Goal: Task Accomplishment & Management: Manage account settings

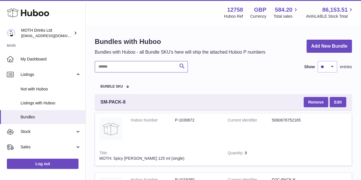
click at [126, 67] on input "text" at bounding box center [141, 66] width 93 height 11
paste input "**********"
type input "**********"
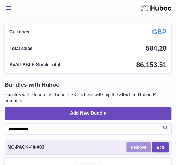
click at [141, 145] on button "Remove" at bounding box center [139, 147] width 25 height 10
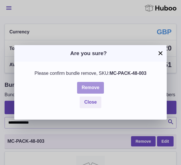
click at [97, 88] on button "Remove" at bounding box center [90, 88] width 27 height 12
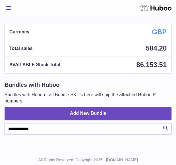
scroll to position [17, 0]
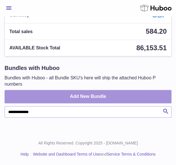
click at [128, 93] on link "Add New Bundle" at bounding box center [88, 96] width 167 height 13
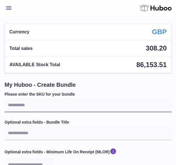
click at [100, 110] on input "text" at bounding box center [88, 105] width 167 height 14
paste input "**********"
type input "**********"
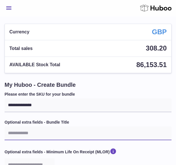
click at [78, 133] on input "text" at bounding box center [88, 133] width 167 height 14
type input "**********"
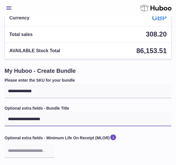
scroll to position [70, 0]
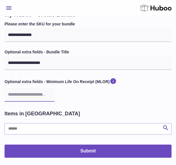
click at [31, 90] on input "number" at bounding box center [30, 95] width 50 height 14
type input "**"
click at [114, 109] on div "**********" at bounding box center [88, 65] width 167 height 89
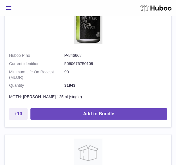
scroll to position [285, 0]
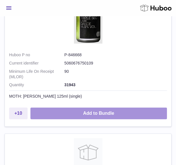
click at [94, 107] on button "Add to Bundle" at bounding box center [99, 113] width 137 height 12
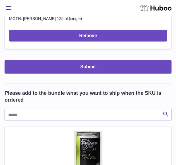
scroll to position [286, 0]
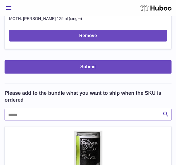
click at [89, 114] on input "text" at bounding box center [88, 114] width 167 height 11
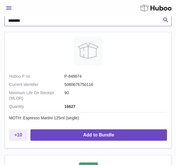
scroll to position [381, 0]
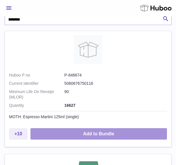
click at [89, 129] on button "Add to Bundle" at bounding box center [99, 134] width 137 height 12
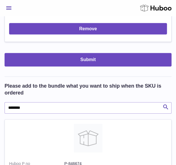
scroll to position [412, 0]
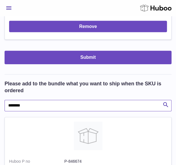
drag, startPoint x: 67, startPoint y: 105, endPoint x: 4, endPoint y: 107, distance: 62.8
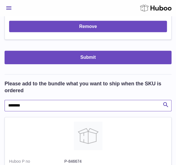
drag, startPoint x: 33, startPoint y: 101, endPoint x: -5, endPoint y: 99, distance: 37.1
type input "*****"
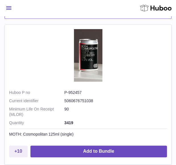
scroll to position [505, 0]
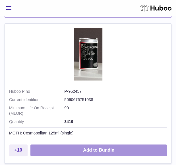
click at [89, 147] on button "Add to Bundle" at bounding box center [99, 150] width 137 height 12
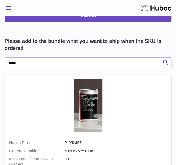
scroll to position [590, 0]
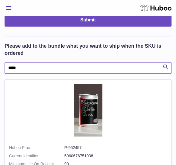
drag, startPoint x: 103, startPoint y: 67, endPoint x: 1, endPoint y: 67, distance: 101.8
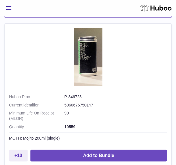
scroll to position [661, 0]
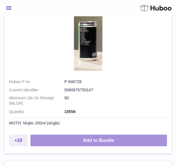
click at [115, 137] on button "Add to Bundle" at bounding box center [99, 140] width 137 height 12
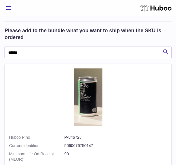
scroll to position [749, 0]
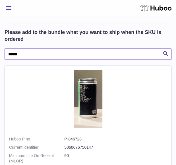
click at [76, 51] on input "******" at bounding box center [88, 53] width 167 height 11
type input "*"
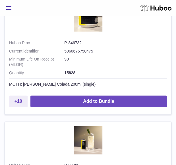
scroll to position [844, 0]
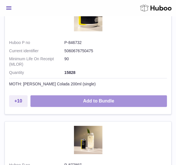
click at [121, 97] on button "Add to Bundle" at bounding box center [99, 101] width 137 height 12
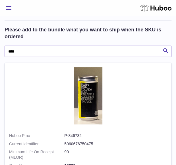
scroll to position [897, 0]
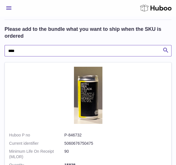
click at [77, 46] on input "****" at bounding box center [88, 50] width 167 height 11
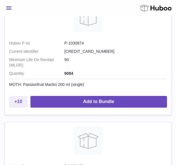
scroll to position [961, 0]
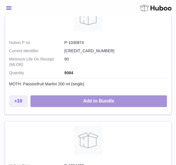
click at [76, 97] on button "Add to Bundle" at bounding box center [99, 101] width 137 height 12
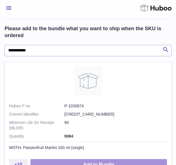
scroll to position [1008, 0]
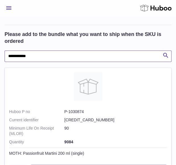
click at [126, 52] on input "**********" at bounding box center [88, 55] width 167 height 11
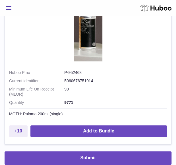
scroll to position [1083, 0]
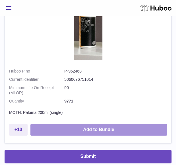
click at [110, 127] on button "Add to Bundle" at bounding box center [99, 130] width 137 height 12
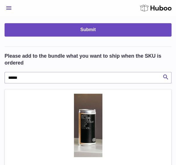
scroll to position [1138, 0]
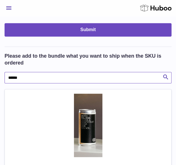
drag, startPoint x: 111, startPoint y: 73, endPoint x: 18, endPoint y: 75, distance: 93.8
click at [18, 75] on input "******" at bounding box center [88, 77] width 167 height 11
type input "*"
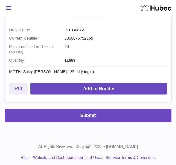
scroll to position [1242, 0]
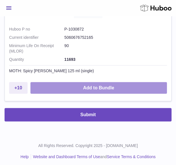
click at [71, 82] on button "Add to Bundle" at bounding box center [99, 88] width 137 height 12
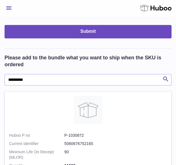
scroll to position [1253, 0]
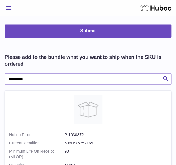
drag, startPoint x: 64, startPoint y: 77, endPoint x: 1, endPoint y: 73, distance: 63.4
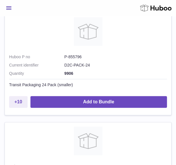
scroll to position [1347, 0]
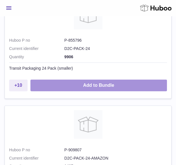
click at [136, 81] on button "Add to Bundle" at bounding box center [99, 86] width 137 height 12
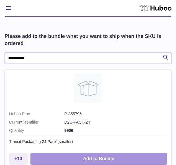
scroll to position [1391, 0]
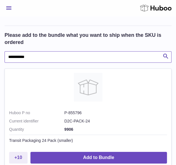
click at [105, 55] on input "**********" at bounding box center [88, 56] width 167 height 11
type input "**********"
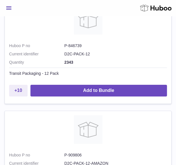
scroll to position [1458, 0]
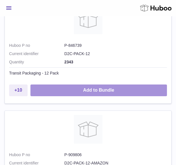
click at [102, 90] on button "Add to Bundle" at bounding box center [99, 90] width 137 height 12
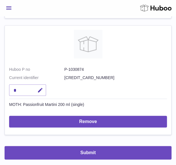
scroll to position [1364, 0]
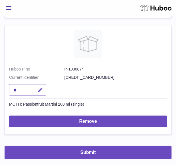
click at [38, 87] on icon "button" at bounding box center [40, 90] width 6 height 6
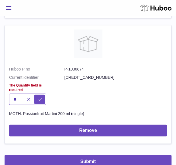
type input "*"
click at [34, 95] on button "submit" at bounding box center [39, 99] width 11 height 9
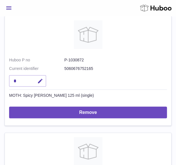
scroll to position [1257, 0]
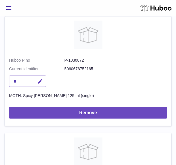
click at [39, 82] on button "button" at bounding box center [39, 81] width 13 height 12
type input "*"
click at [34, 76] on button "submit" at bounding box center [39, 80] width 11 height 9
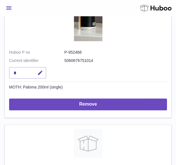
scroll to position [1126, 0]
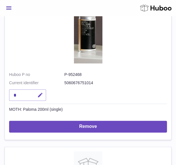
click at [41, 97] on button "button" at bounding box center [39, 95] width 13 height 12
type input "*"
click at [34, 90] on button "submit" at bounding box center [39, 94] width 11 height 9
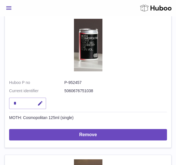
scroll to position [967, 0]
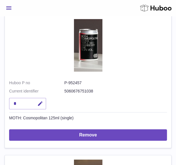
click at [41, 98] on button "button" at bounding box center [39, 104] width 13 height 12
type input "*"
click at [34, 99] on button "submit" at bounding box center [39, 103] width 11 height 9
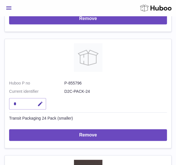
scroll to position [826, 0]
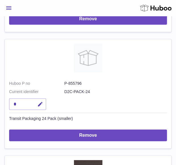
click at [41, 98] on button "button" at bounding box center [39, 104] width 13 height 12
type input "*"
click at [41, 100] on button "submit" at bounding box center [39, 104] width 11 height 9
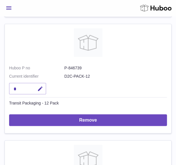
scroll to position [724, 0]
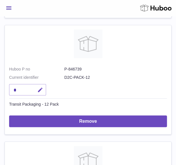
click at [42, 92] on button "button" at bounding box center [39, 90] width 13 height 12
type input "*"
click at [34, 85] on button "submit" at bounding box center [39, 89] width 11 height 9
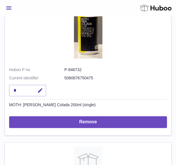
scroll to position [606, 0]
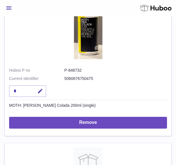
click at [42, 92] on icon "button" at bounding box center [40, 91] width 6 height 6
type input "*"
click at [34, 86] on button "submit" at bounding box center [39, 90] width 11 height 9
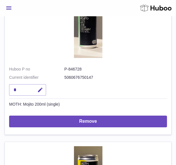
scroll to position [461, 0]
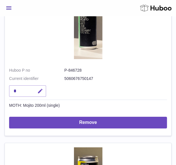
click at [42, 89] on icon "button" at bounding box center [40, 91] width 6 height 6
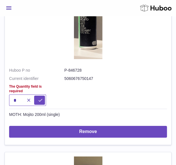
type input "*"
click at [34, 96] on button "submit" at bounding box center [39, 100] width 11 height 9
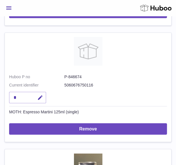
scroll to position [310, 0]
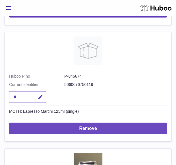
click at [42, 92] on button "button" at bounding box center [39, 97] width 13 height 12
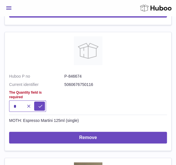
type input "*"
click at [34, 101] on button "submit" at bounding box center [39, 105] width 11 height 9
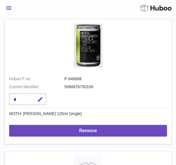
scroll to position [191, 0]
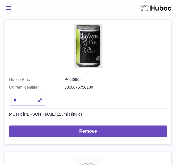
click at [39, 100] on icon "button" at bounding box center [40, 100] width 6 height 6
type input "*"
click at [34, 95] on button "submit" at bounding box center [39, 99] width 11 height 9
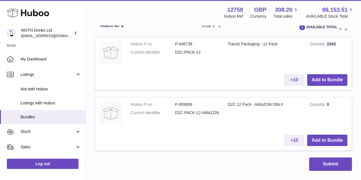
scroll to position [980, 0]
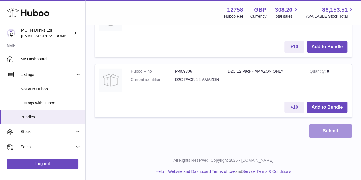
click at [180, 129] on button "Submit" at bounding box center [330, 130] width 43 height 13
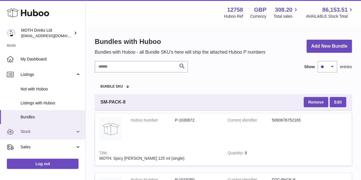
click at [37, 138] on link "Stock" at bounding box center [42, 131] width 85 height 15
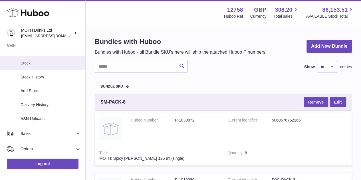
scroll to position [85, 0]
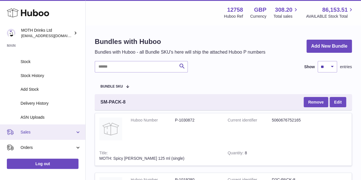
click at [35, 133] on span "Sales" at bounding box center [48, 131] width 54 height 5
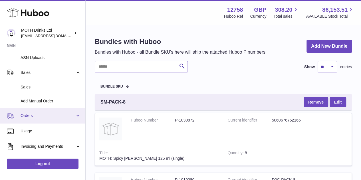
scroll to position [145, 0]
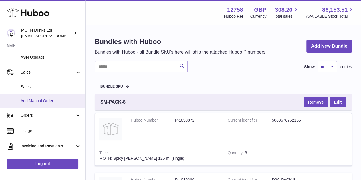
click at [40, 99] on span "Add Manual Order" at bounding box center [51, 100] width 60 height 5
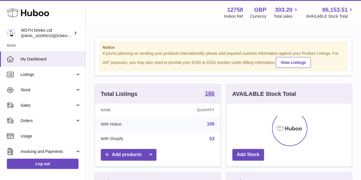
scroll to position [89, 125]
click at [40, 99] on link "Sales" at bounding box center [42, 105] width 85 height 15
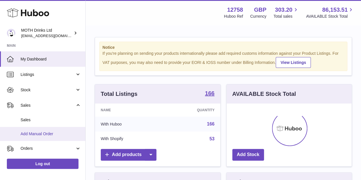
click at [40, 130] on link "Add Manual Order" at bounding box center [42, 134] width 85 height 14
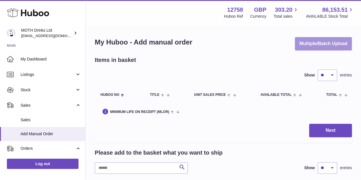
click at [302, 43] on button "Multiple/Batch Upload" at bounding box center [323, 43] width 57 height 13
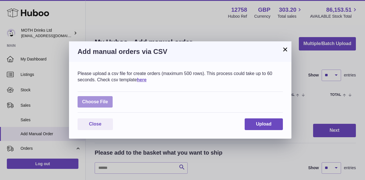
click at [108, 98] on label at bounding box center [95, 102] width 35 height 12
click at [108, 99] on input "file" at bounding box center [108, 99] width 0 height 0
type input "**********"
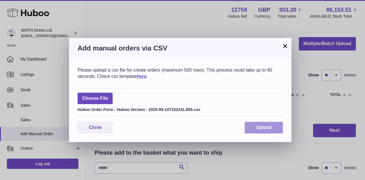
click at [273, 127] on button "Upload" at bounding box center [264, 128] width 38 height 12
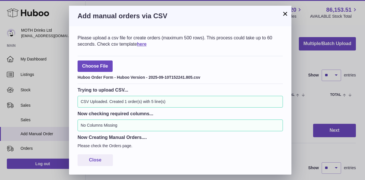
click at [283, 13] on button "×" at bounding box center [285, 13] width 7 height 7
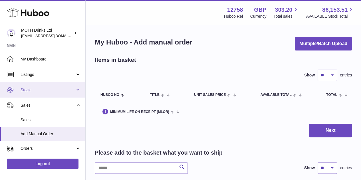
click at [39, 89] on span "Stock" at bounding box center [48, 89] width 54 height 5
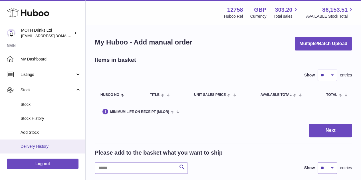
click at [35, 147] on span "Delivery History" at bounding box center [51, 146] width 60 height 5
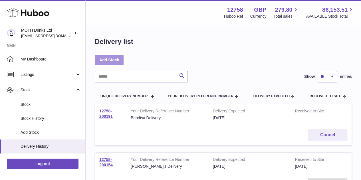
click at [123, 61] on link "Add Stock" at bounding box center [109, 60] width 29 height 10
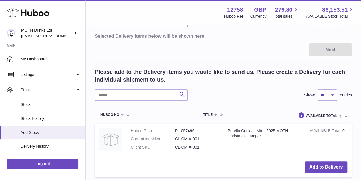
scroll to position [75, 0]
click at [131, 96] on input "text" at bounding box center [141, 95] width 93 height 11
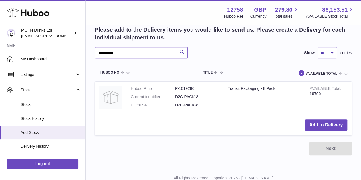
scroll to position [118, 0]
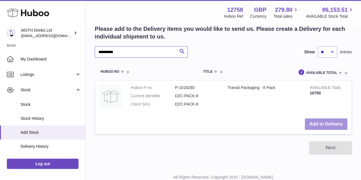
type input "**********"
click at [324, 125] on button "Add to Delivery" at bounding box center [325, 124] width 42 height 12
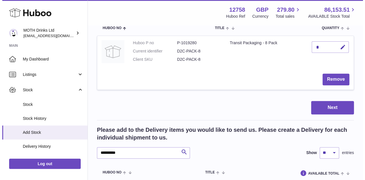
scroll to position [82, 0]
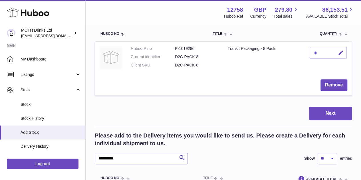
click at [341, 53] on icon "button" at bounding box center [341, 53] width 6 height 6
type input "*****"
click at [340, 50] on button "submit" at bounding box center [339, 52] width 11 height 9
click at [336, 114] on button "Next" at bounding box center [330, 113] width 43 height 13
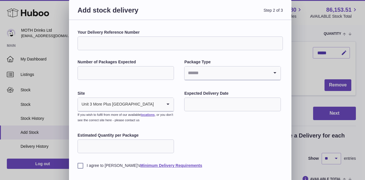
click at [132, 40] on input "Your Delivery Reference Number" at bounding box center [180, 43] width 205 height 14
paste input "**********"
type input "**********"
click at [123, 65] on div "Number of Packages Expected" at bounding box center [126, 70] width 96 height 22
click at [116, 71] on input "Number of Packages Expected" at bounding box center [126, 73] width 96 height 14
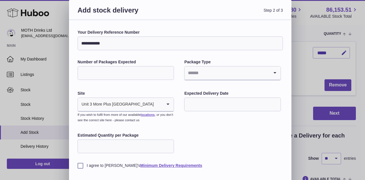
type input "*"
click at [185, 69] on input "Search for option" at bounding box center [226, 72] width 84 height 13
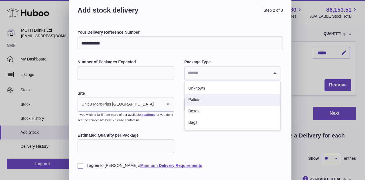
click at [198, 100] on li "Pallets" at bounding box center [232, 99] width 95 height 11
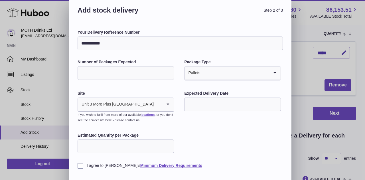
click at [204, 102] on input "text" at bounding box center [232, 105] width 96 height 14
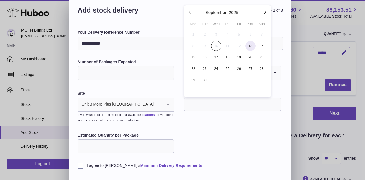
click at [252, 44] on span "13" at bounding box center [250, 46] width 10 height 10
type input "**********"
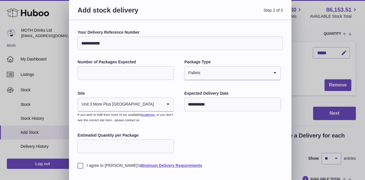
click at [126, 146] on input "Estimated Quantity per Package" at bounding box center [126, 146] width 96 height 14
type input "****"
click at [84, 162] on div "I agree to Huboo's Minimum Delivery Requirements" at bounding box center [180, 161] width 205 height 14
click at [83, 167] on label "I agree to Huboo's Minimum Delivery Requirements" at bounding box center [180, 165] width 205 height 5
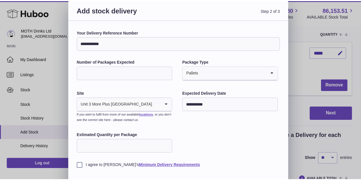
scroll to position [23, 0]
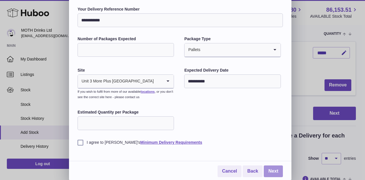
click at [274, 165] on link "Next" at bounding box center [273, 171] width 19 height 12
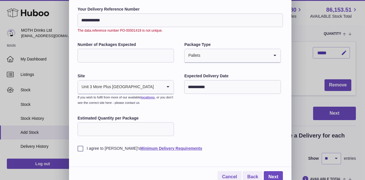
click at [173, 21] on input "**********" at bounding box center [180, 20] width 205 height 14
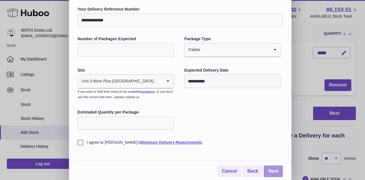
type input "**********"
click at [275, 172] on link "Next" at bounding box center [273, 171] width 19 height 12
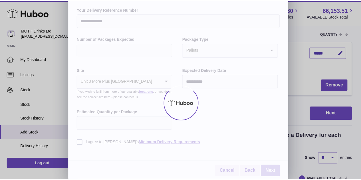
scroll to position [0, 0]
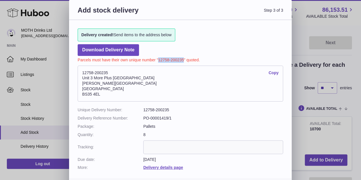
drag, startPoint x: 159, startPoint y: 60, endPoint x: 184, endPoint y: 60, distance: 25.1
click at [184, 60] on p "Parcels must have their own unique number "12758-200235" quoted." at bounding box center [180, 59] width 205 height 7
copy p "12758-200235"
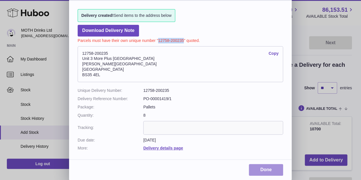
click at [267, 167] on link "Done" at bounding box center [266, 170] width 34 height 12
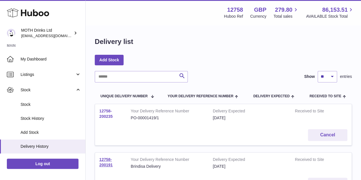
click at [106, 113] on link "12758-200235" at bounding box center [105, 114] width 13 height 10
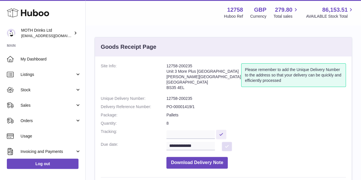
click at [227, 148] on button at bounding box center [227, 146] width 10 height 9
click at [205, 142] on input "**********" at bounding box center [190, 146] width 48 height 9
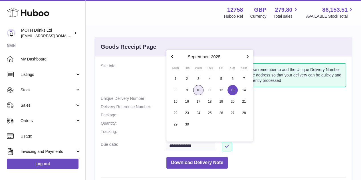
click at [199, 89] on span "10" at bounding box center [198, 90] width 10 height 10
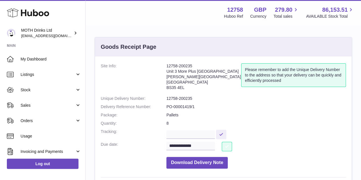
click at [228, 149] on button at bounding box center [227, 146] width 10 height 9
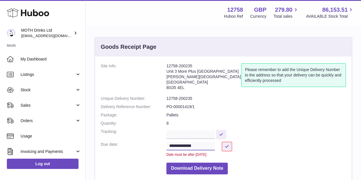
click at [212, 143] on input "**********" at bounding box center [190, 146] width 48 height 9
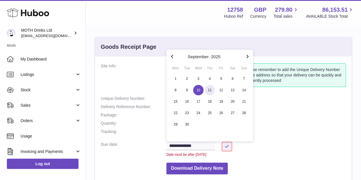
click at [209, 89] on span "11" at bounding box center [209, 90] width 10 height 10
type input "**********"
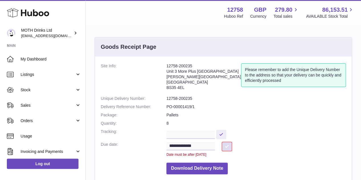
click at [225, 147] on button at bounding box center [227, 146] width 10 height 9
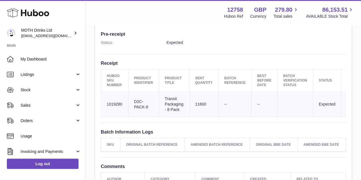
scroll to position [155, 0]
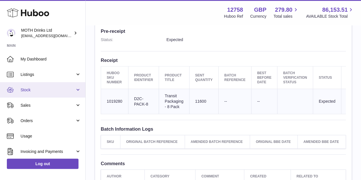
click at [50, 96] on link "Stock" at bounding box center [42, 89] width 85 height 15
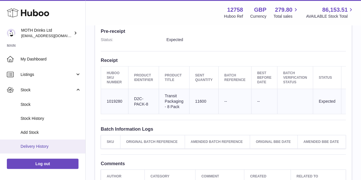
click at [43, 145] on span "Delivery History" at bounding box center [51, 146] width 60 height 5
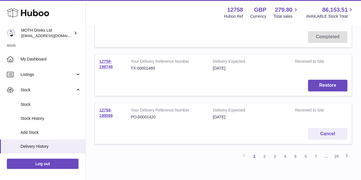
scroll to position [465, 0]
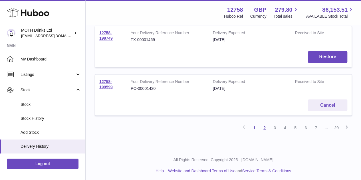
click at [265, 123] on link "2" at bounding box center [264, 127] width 10 height 10
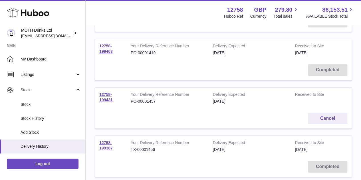
scroll to position [210, 0]
click at [102, 96] on td "12758-199431" at bounding box center [110, 97] width 31 height 21
click at [103, 91] on td "12758-199431" at bounding box center [110, 97] width 31 height 21
click at [103, 94] on link "12758-199431" at bounding box center [105, 97] width 13 height 10
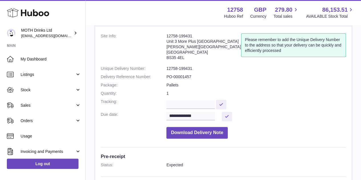
scroll to position [31, 0]
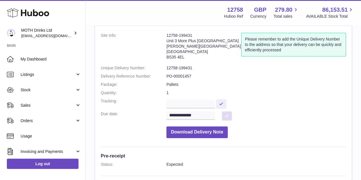
click at [226, 119] on button at bounding box center [227, 115] width 10 height 9
click at [201, 115] on input "**********" at bounding box center [190, 115] width 48 height 9
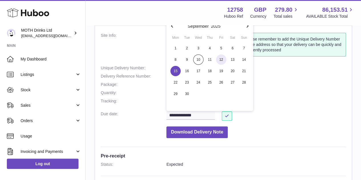
click at [217, 60] on span "12" at bounding box center [221, 59] width 10 height 10
type input "**********"
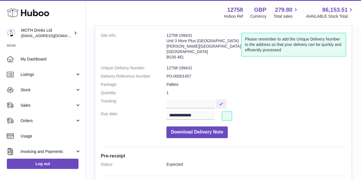
click at [226, 113] on button at bounding box center [227, 115] width 10 height 9
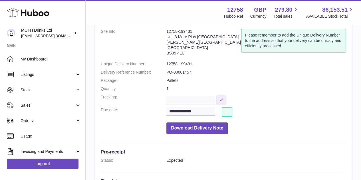
scroll to position [0, 0]
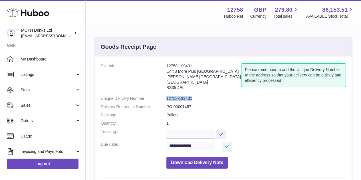
drag, startPoint x: 167, startPoint y: 98, endPoint x: 195, endPoint y: 98, distance: 28.5
click at [195, 98] on dd "12758-199431" at bounding box center [255, 98] width 179 height 5
copy dd "12758-199431"
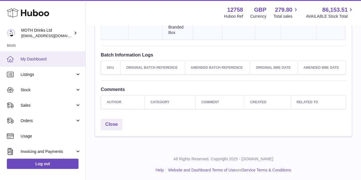
scroll to position [244, 0]
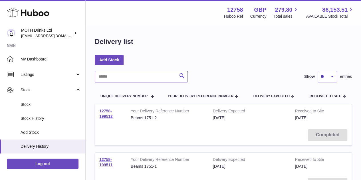
click at [136, 72] on input "text" at bounding box center [141, 76] width 93 height 11
type input "****"
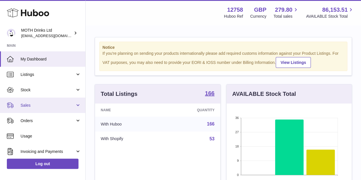
click at [52, 100] on link "Sales" at bounding box center [42, 105] width 85 height 15
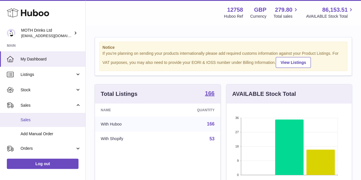
click at [51, 119] on span "Sales" at bounding box center [51, 119] width 60 height 5
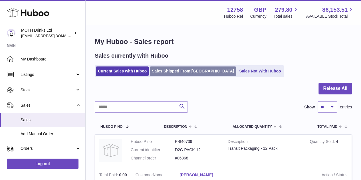
click at [173, 72] on link "Sales Shipped From [GEOGRAPHIC_DATA]" at bounding box center [193, 70] width 86 height 9
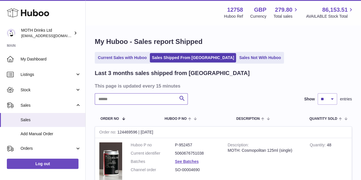
click at [150, 100] on input "text" at bounding box center [141, 98] width 93 height 11
paste input "**********"
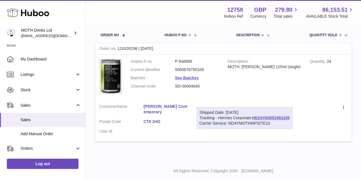
scroll to position [85, 0]
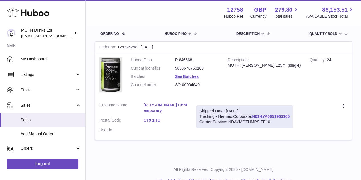
click at [269, 116] on link "H01HYA0051963105" at bounding box center [271, 116] width 38 height 5
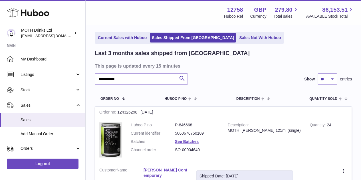
scroll to position [19, 0]
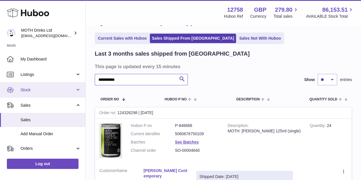
drag, startPoint x: 133, startPoint y: 74, endPoint x: 68, endPoint y: 84, distance: 65.9
click at [68, 84] on div "**********" at bounding box center [180, 119] width 361 height 277
paste input "text"
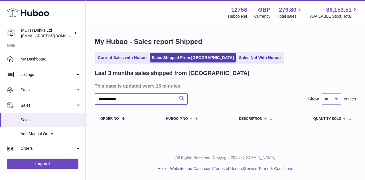
click at [106, 95] on input "**********" at bounding box center [141, 98] width 93 height 11
drag, startPoint x: 148, startPoint y: 97, endPoint x: 91, endPoint y: 97, distance: 57.6
click at [91, 97] on div "**********" at bounding box center [225, 82] width 279 height 112
paste input "text"
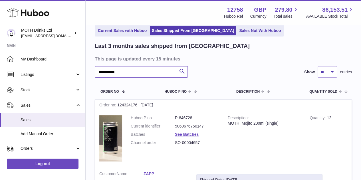
scroll to position [28, 0]
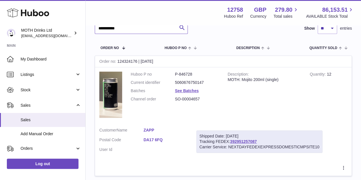
scroll to position [72, 0]
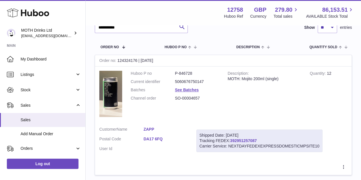
click at [235, 142] on link "392951257087" at bounding box center [243, 140] width 27 height 5
drag, startPoint x: 150, startPoint y: 25, endPoint x: 97, endPoint y: 27, distance: 52.8
click at [97, 27] on input "**********" at bounding box center [141, 27] width 93 height 11
paste input "text"
click at [248, 142] on link "392960612992" at bounding box center [243, 140] width 27 height 5
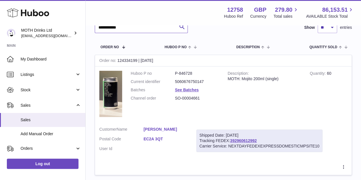
click at [144, 28] on input "**********" at bounding box center [141, 27] width 93 height 11
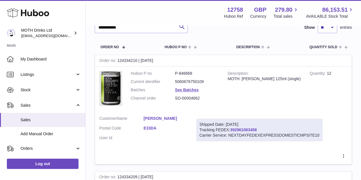
click at [250, 128] on link "392961083458" at bounding box center [243, 129] width 27 height 5
click at [147, 22] on div "Menu Huboo 12758 Huboo Ref GBP Currency 279.80 Total sales 86,153.51 AVAILABLE …" at bounding box center [223, 12] width 275 height 25
drag, startPoint x: 141, startPoint y: 27, endPoint x: 99, endPoint y: 19, distance: 42.1
paste input "text"
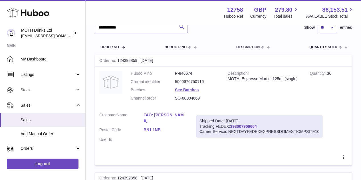
click at [246, 125] on link "393007909664" at bounding box center [243, 126] width 27 height 5
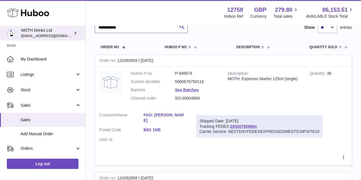
drag, startPoint x: 142, startPoint y: 29, endPoint x: 83, endPoint y: 28, distance: 58.5
paste input "text"
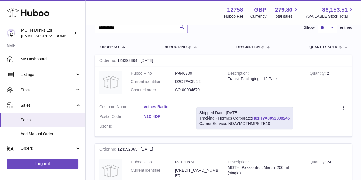
click at [262, 118] on link "H01HYA0052000245" at bounding box center [271, 118] width 38 height 5
click at [131, 24] on div "Menu Huboo 12758 Huboo Ref GBP Currency 279.80 Total sales 86,153.51 AVAILABLE …" at bounding box center [223, 12] width 275 height 25
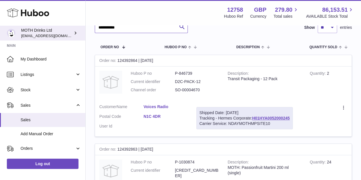
drag, startPoint x: 129, startPoint y: 28, endPoint x: 82, endPoint y: 27, distance: 46.8
paste input "text"
type input "**********"
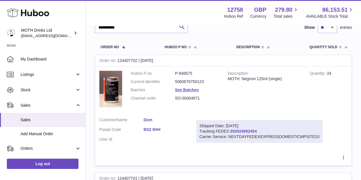
click at [247, 132] on link "393024992454" at bounding box center [243, 131] width 27 height 5
